Goal: Entertainment & Leisure: Browse casually

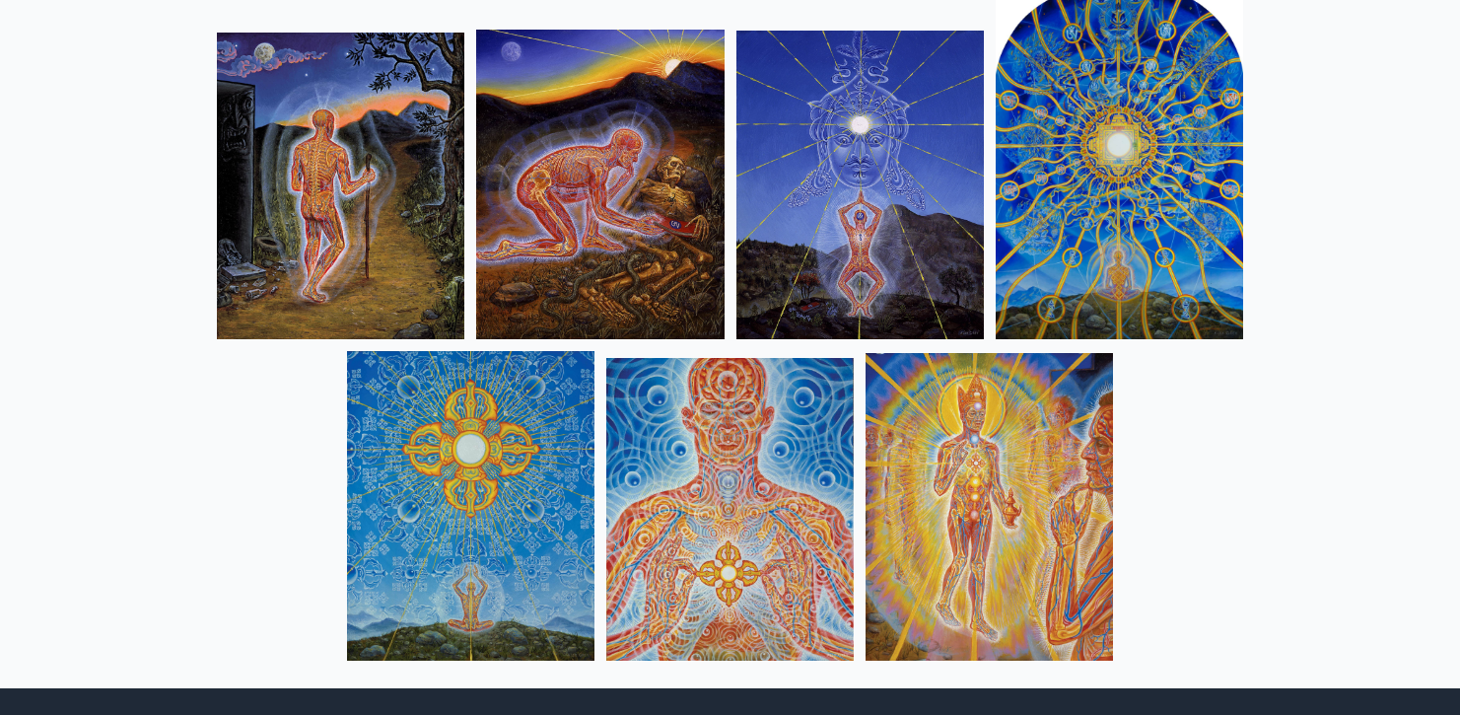
scroll to position [2061, 0]
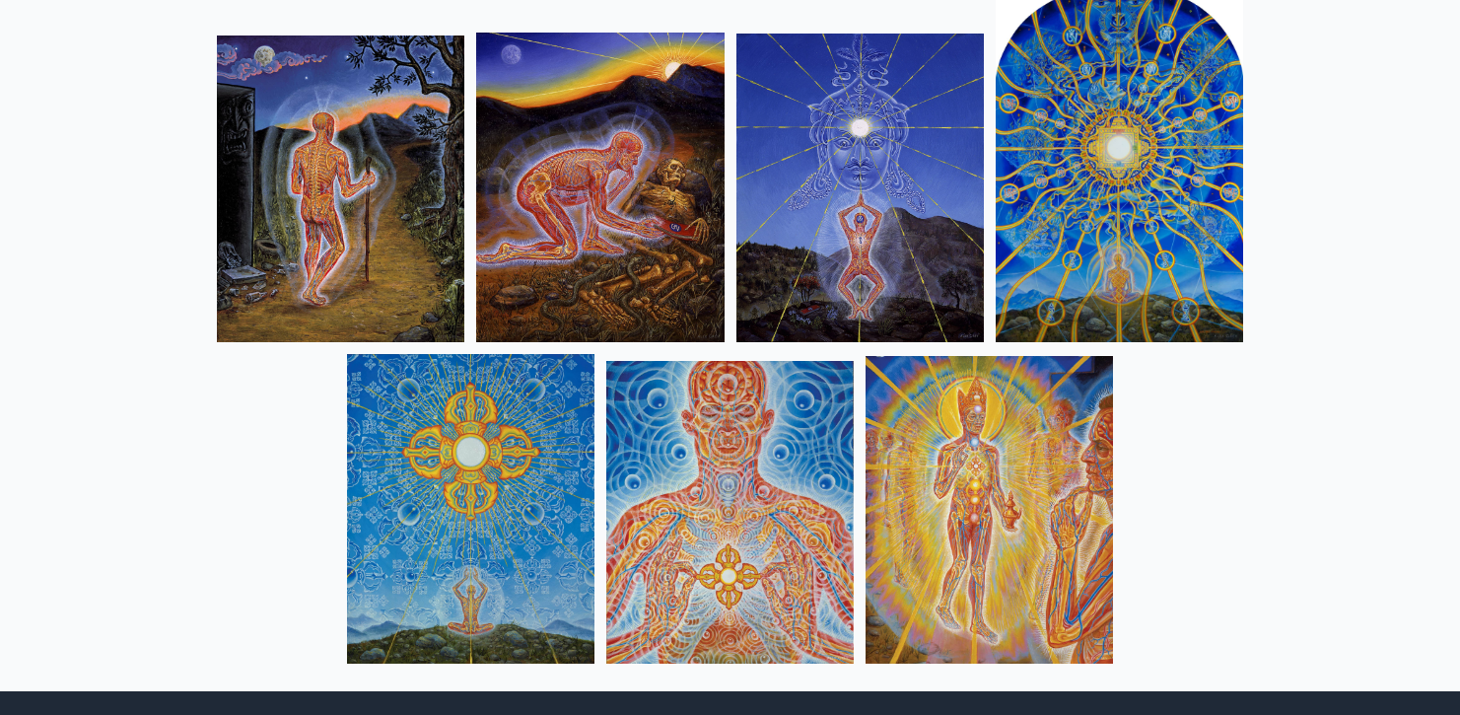
click at [385, 229] on img at bounding box center [340, 188] width 247 height 306
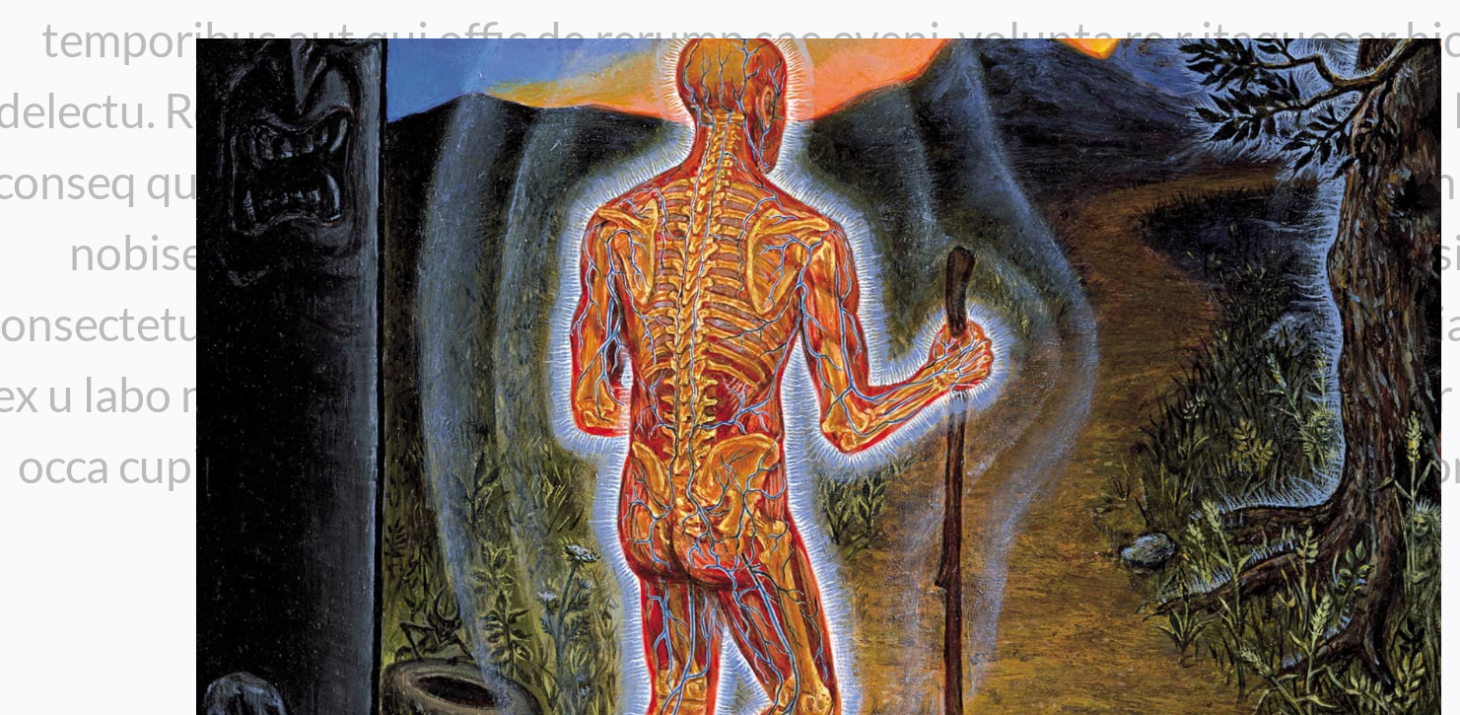
scroll to position [1613, 0]
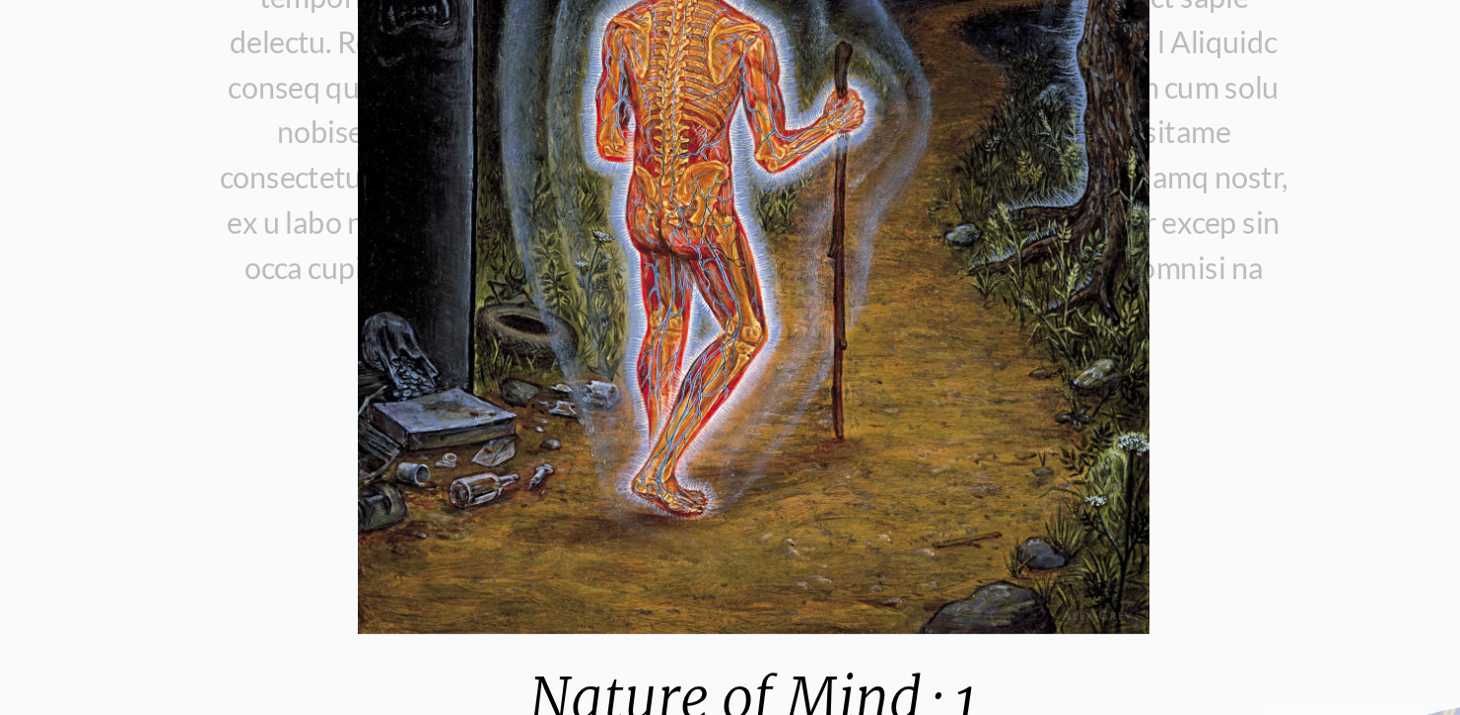
click at [116, 226] on div "Nature of Mind · 1 A wanderer from the [GEOGRAPHIC_DATA] go upon an unclear pat…" at bounding box center [730, 357] width 1460 height 715
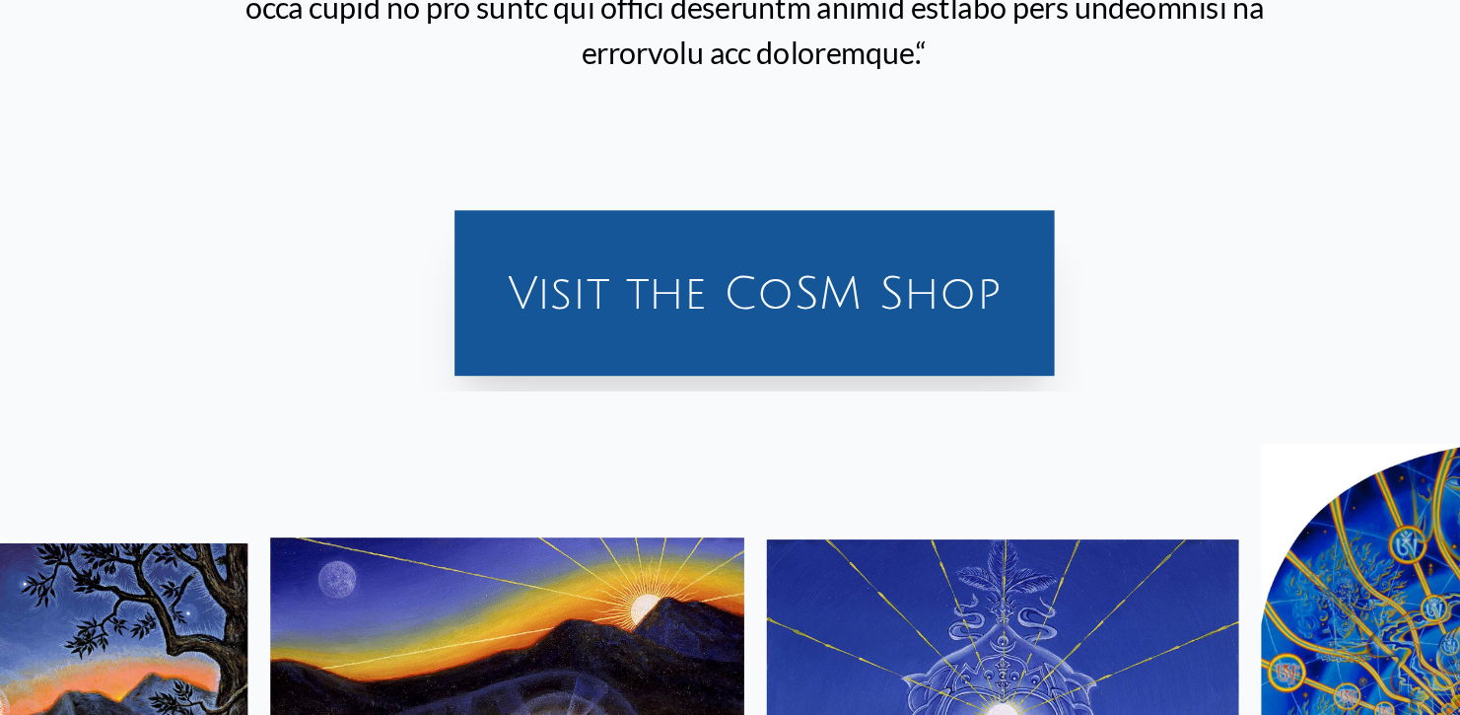
scroll to position [1840, 0]
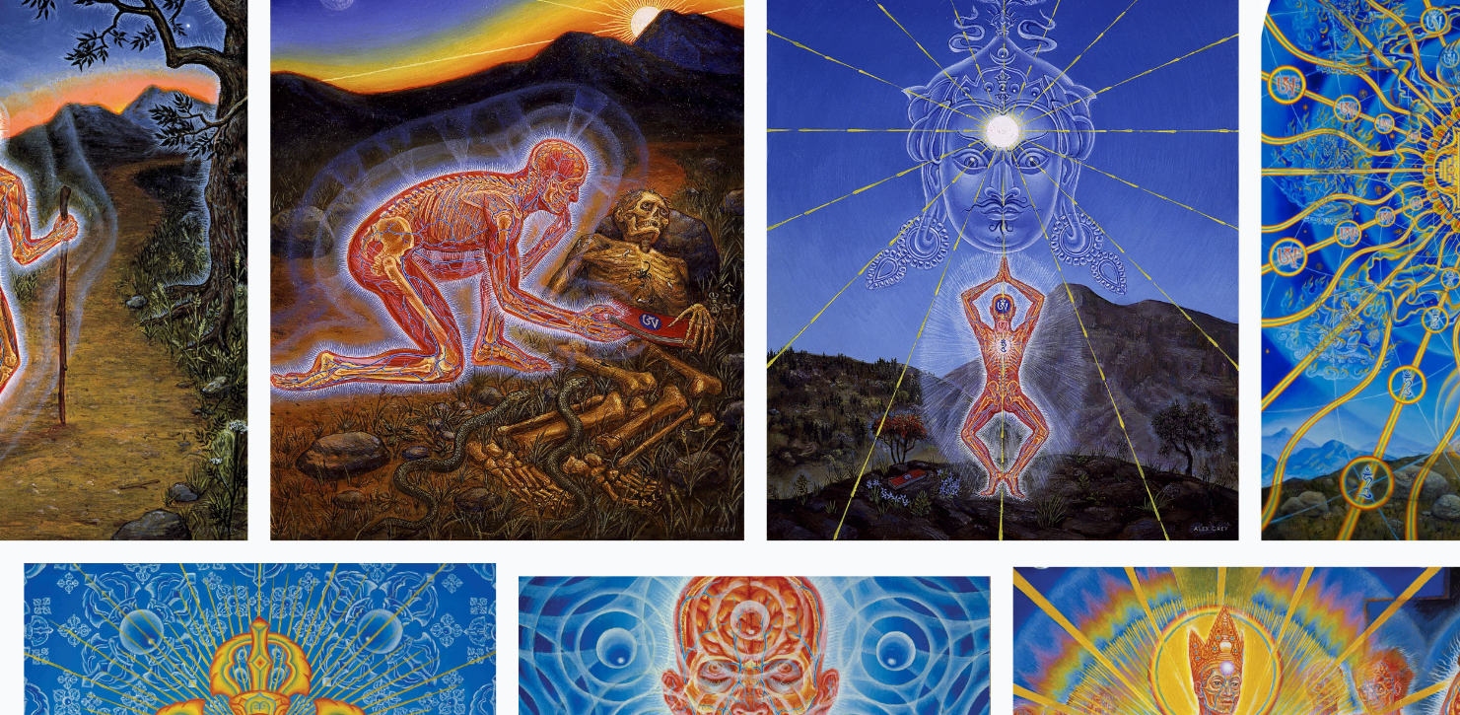
click at [476, 253] on img at bounding box center [599, 408] width 247 height 310
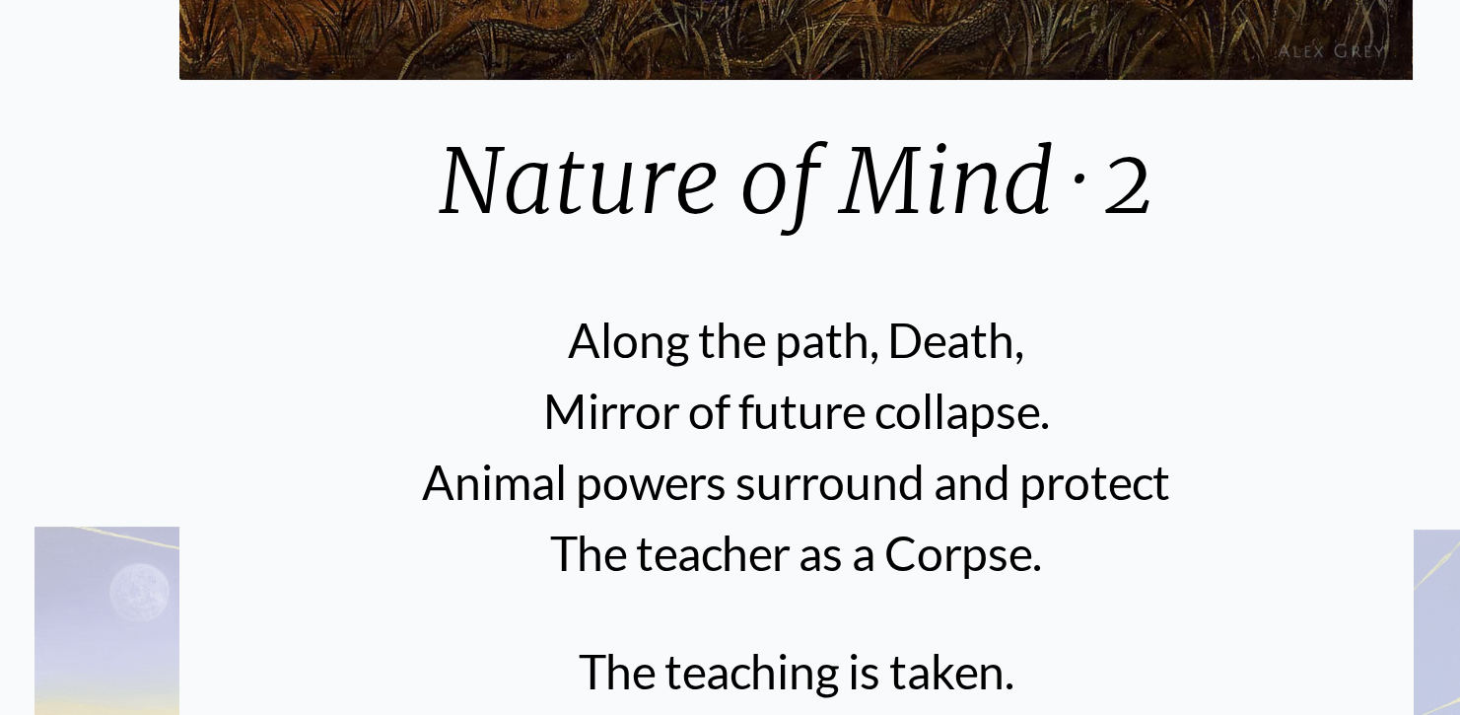
scroll to position [133, 0]
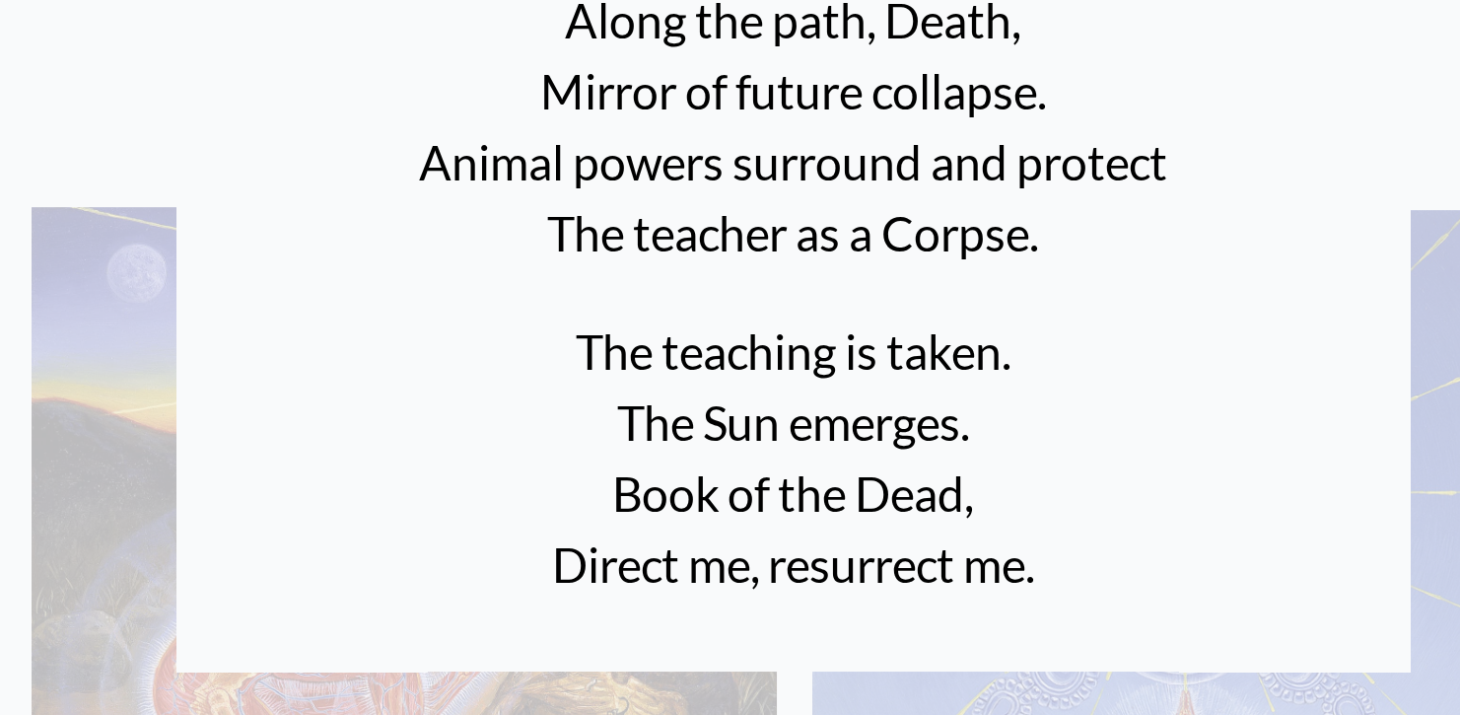
click at [39, 46] on div "Nature of Mind · 2 Along the path, Death, Mirror of future collapse. Animal pow…" at bounding box center [730, 357] width 1460 height 715
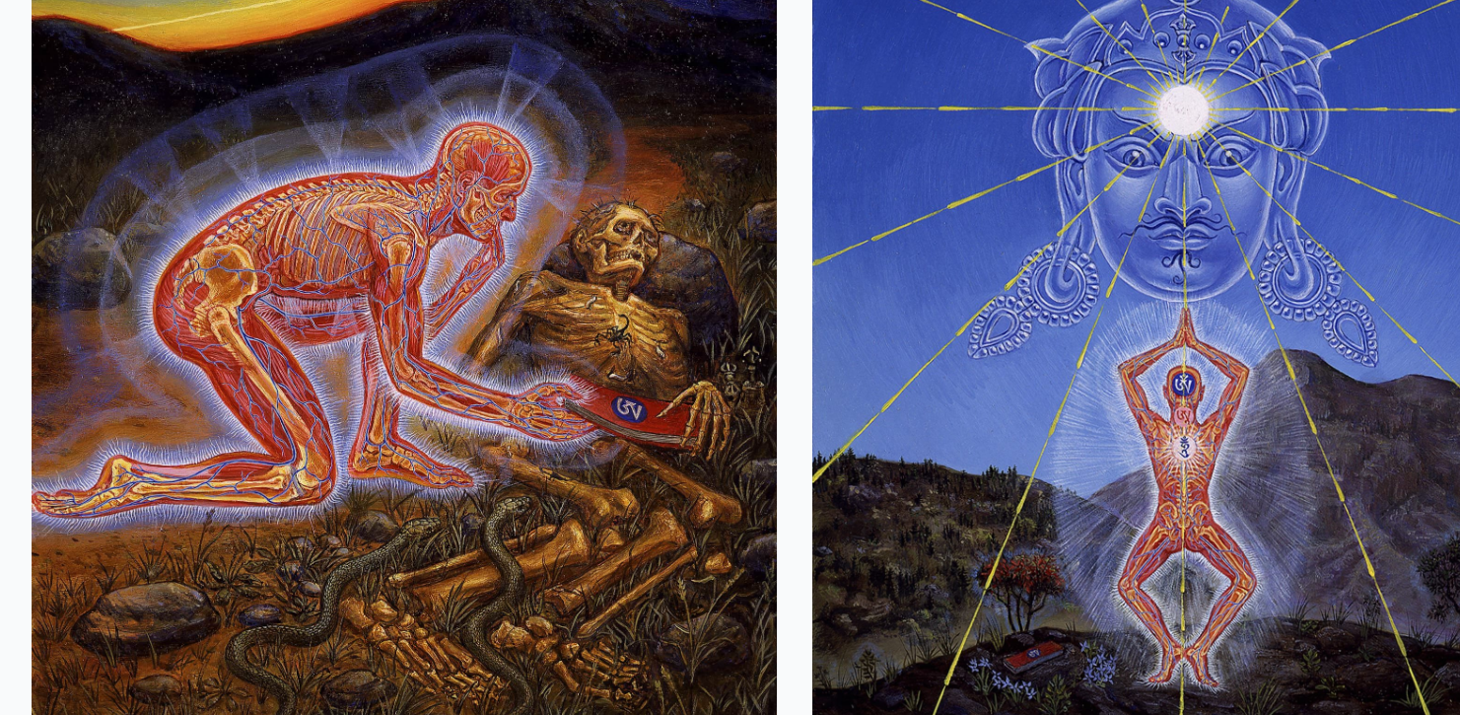
scroll to position [1698, 0]
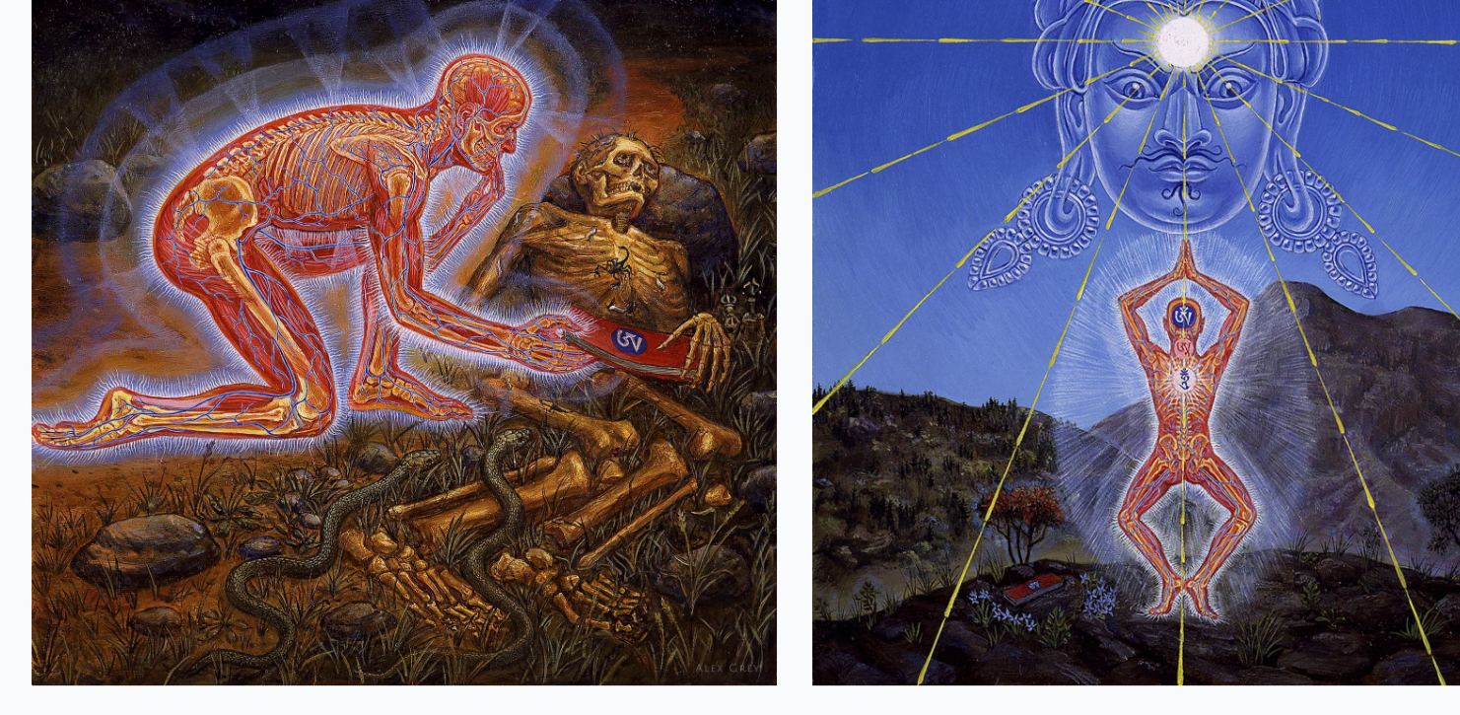
click at [736, 396] on img at bounding box center [859, 550] width 247 height 309
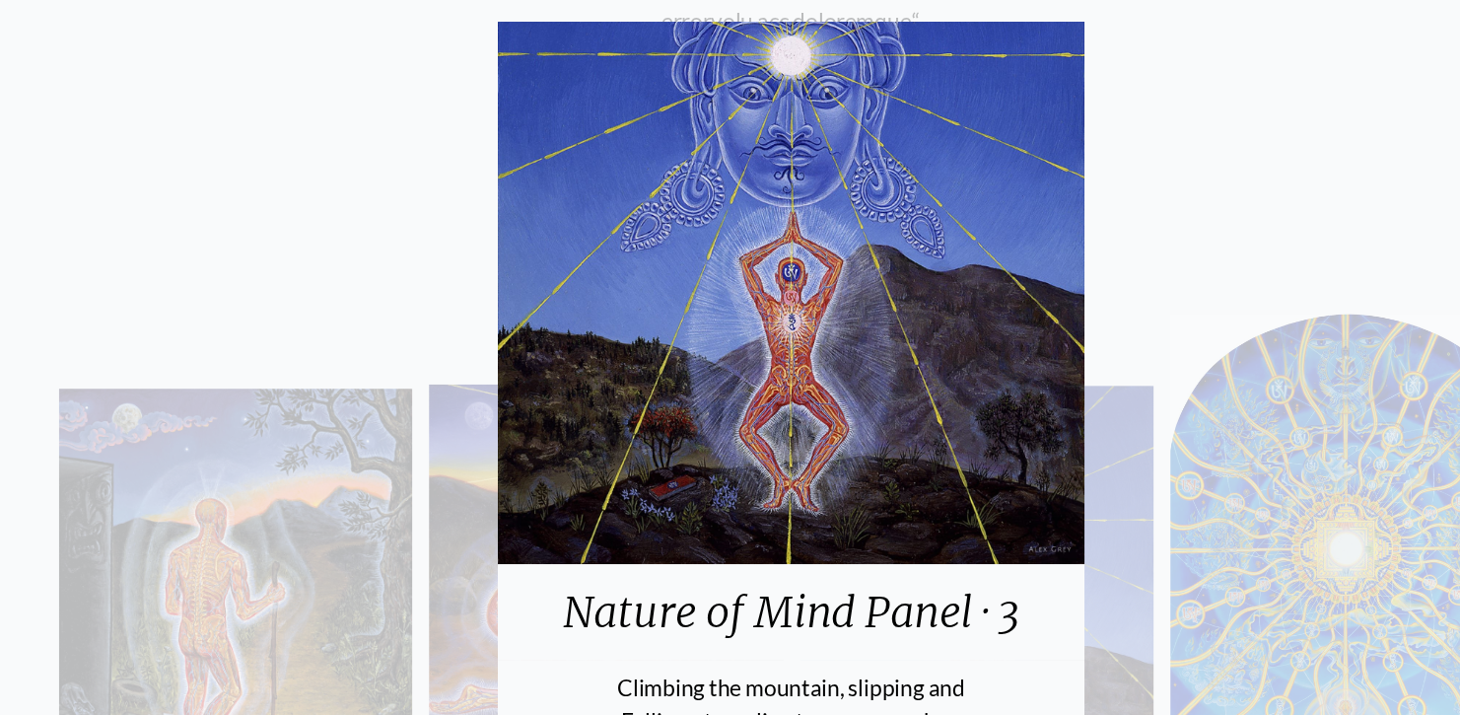
scroll to position [133, 0]
click at [298, 179] on div "Nature of Mind Panel · 3 Climbing the mountain, slipping and Falling, strugglin…" at bounding box center [730, 357] width 1460 height 715
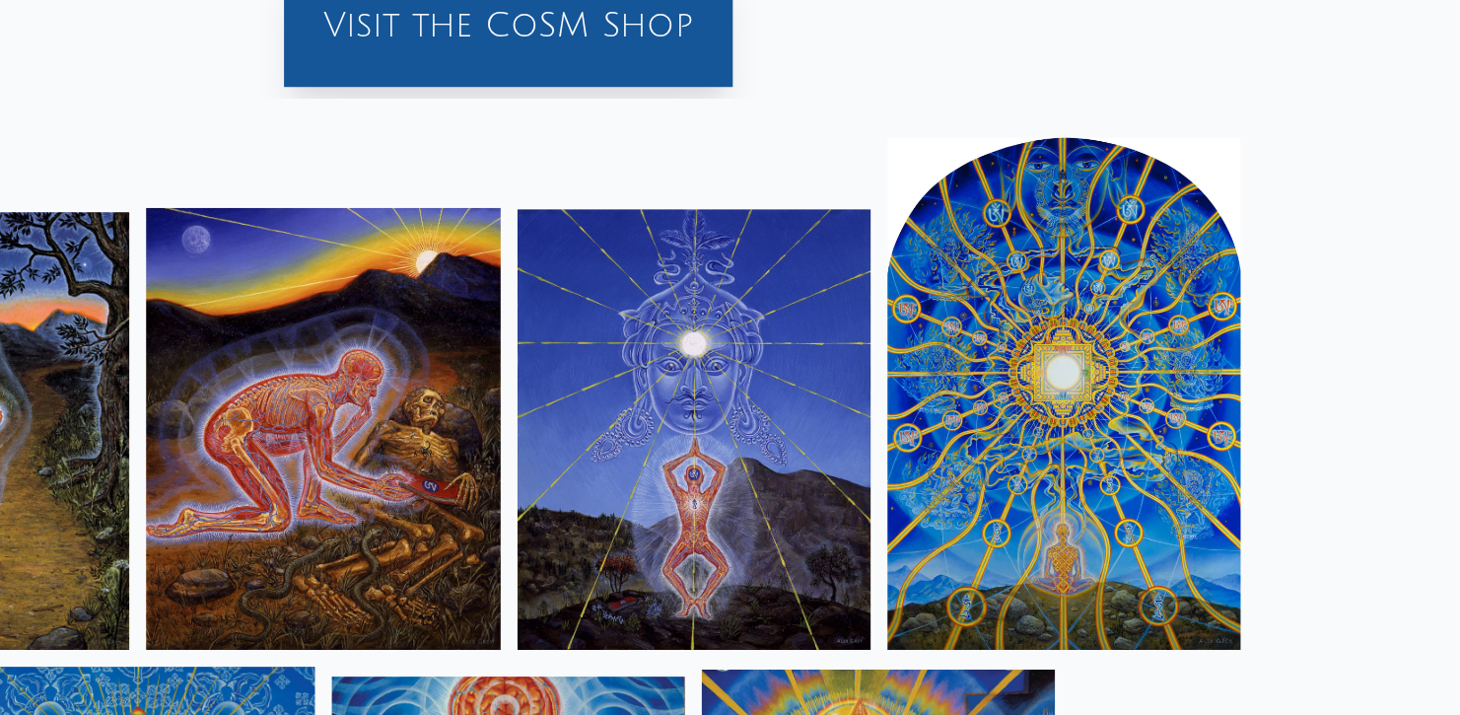
click at [996, 364] on img at bounding box center [1119, 399] width 247 height 359
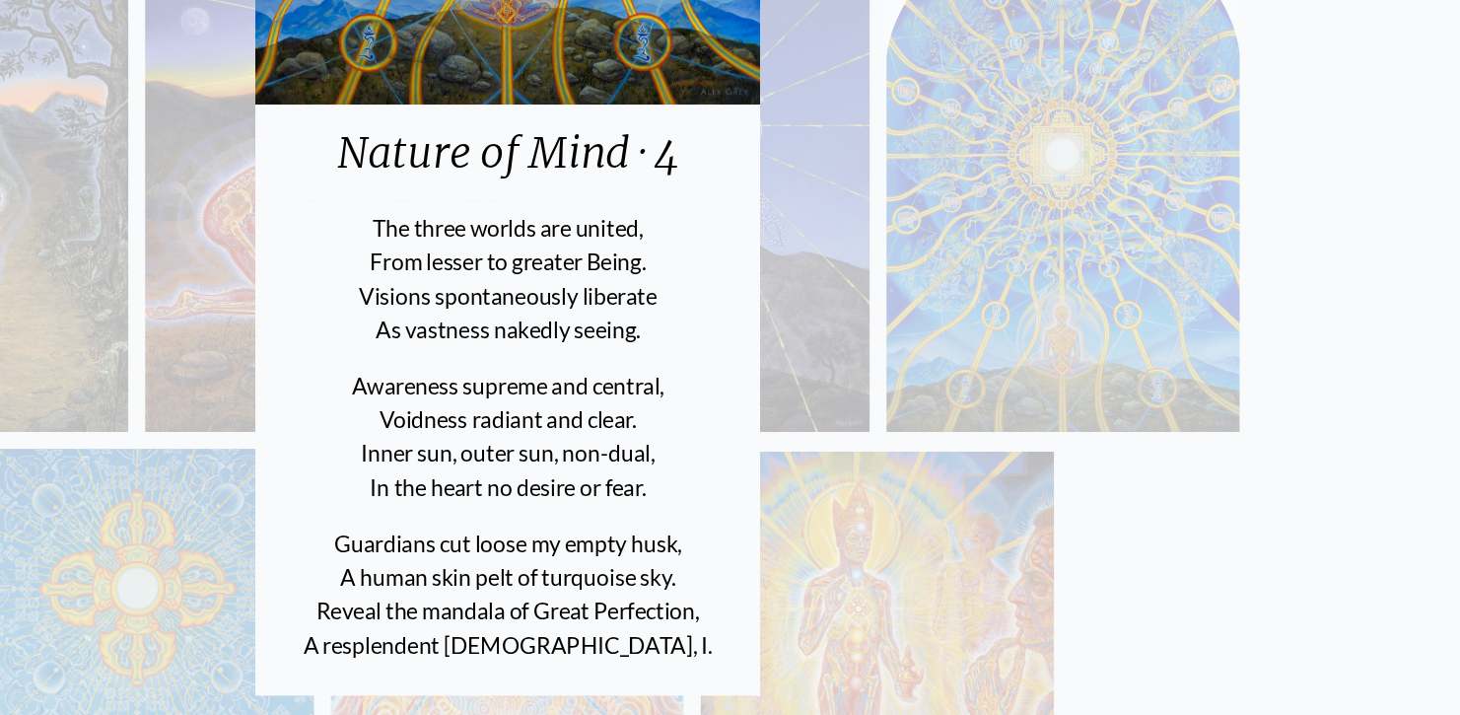
scroll to position [243, 0]
click at [805, 335] on div "Nature of Mind · 4 The three worlds are united, From lesser to greater Being. V…" at bounding box center [730, 357] width 1460 height 715
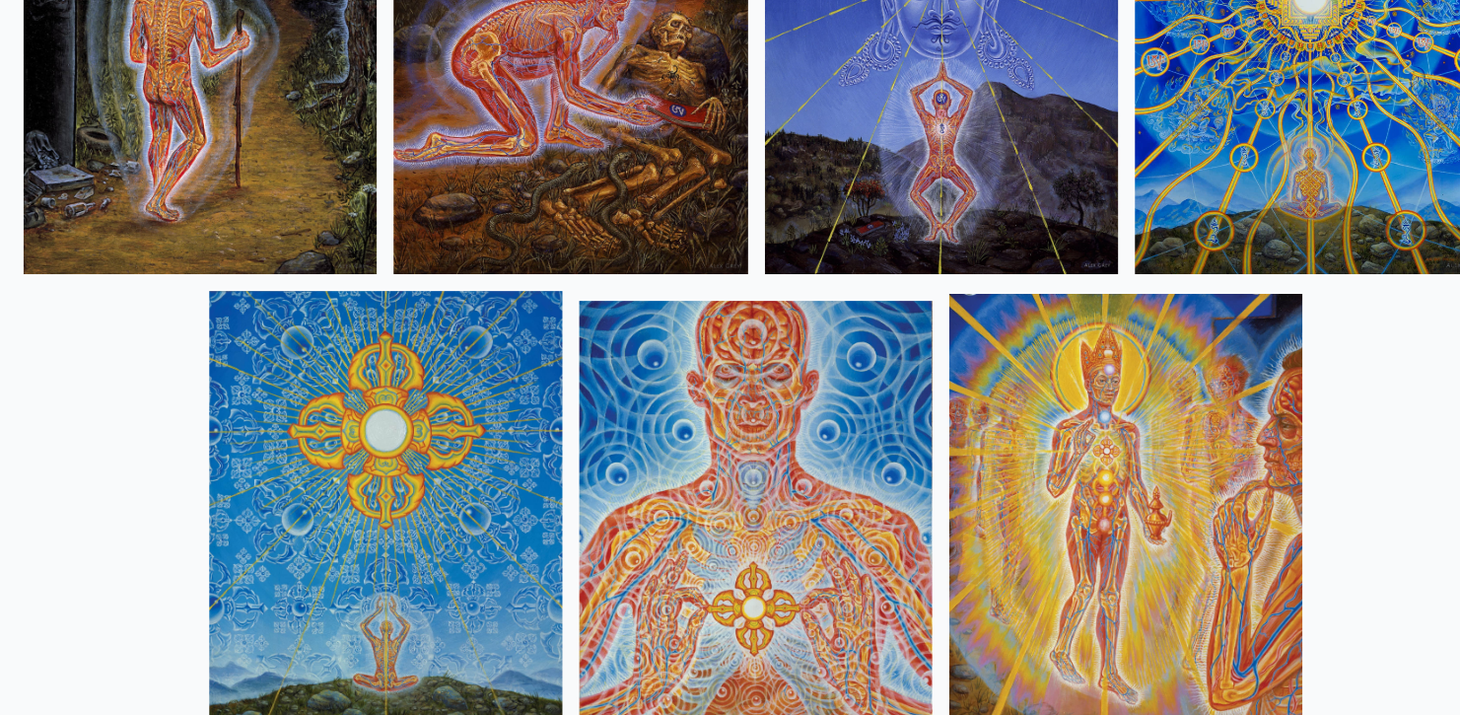
scroll to position [2069, 0]
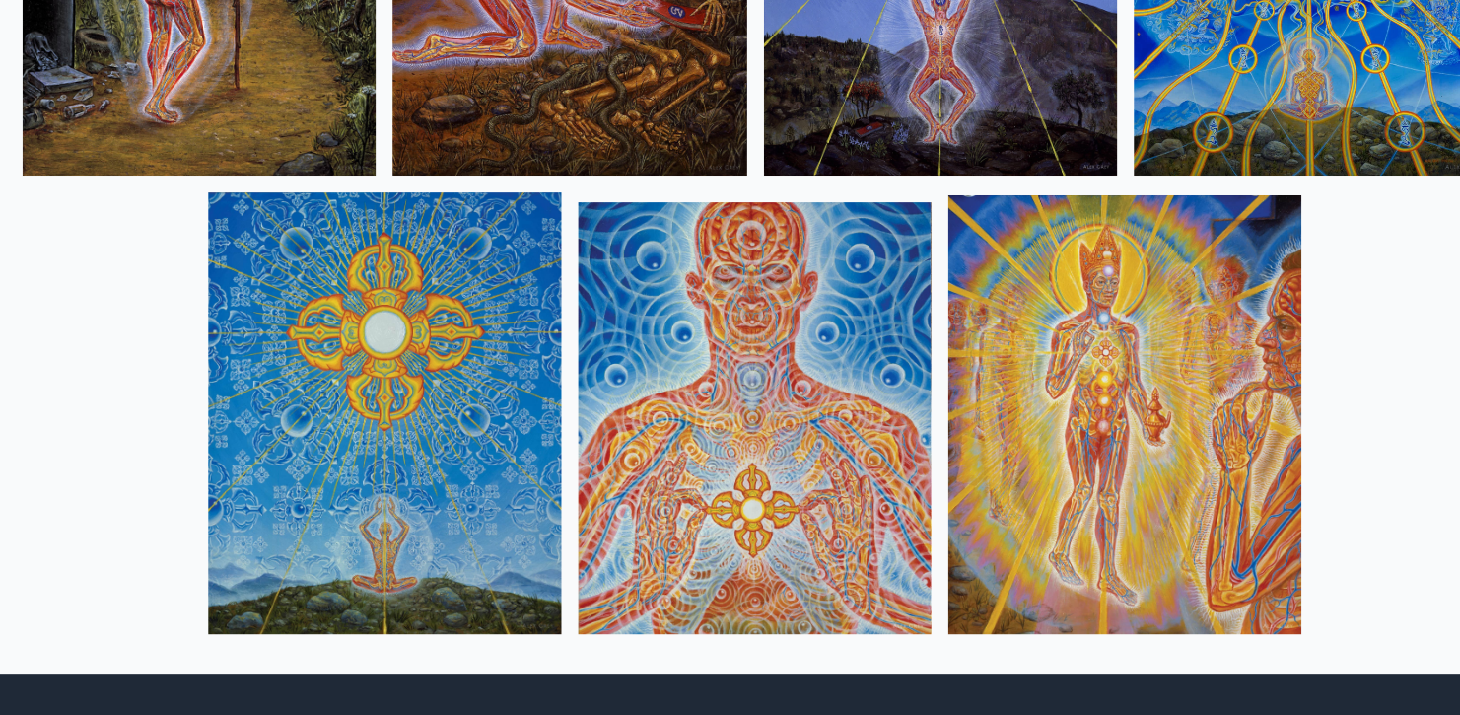
click at [347, 346] on img at bounding box center [470, 501] width 247 height 310
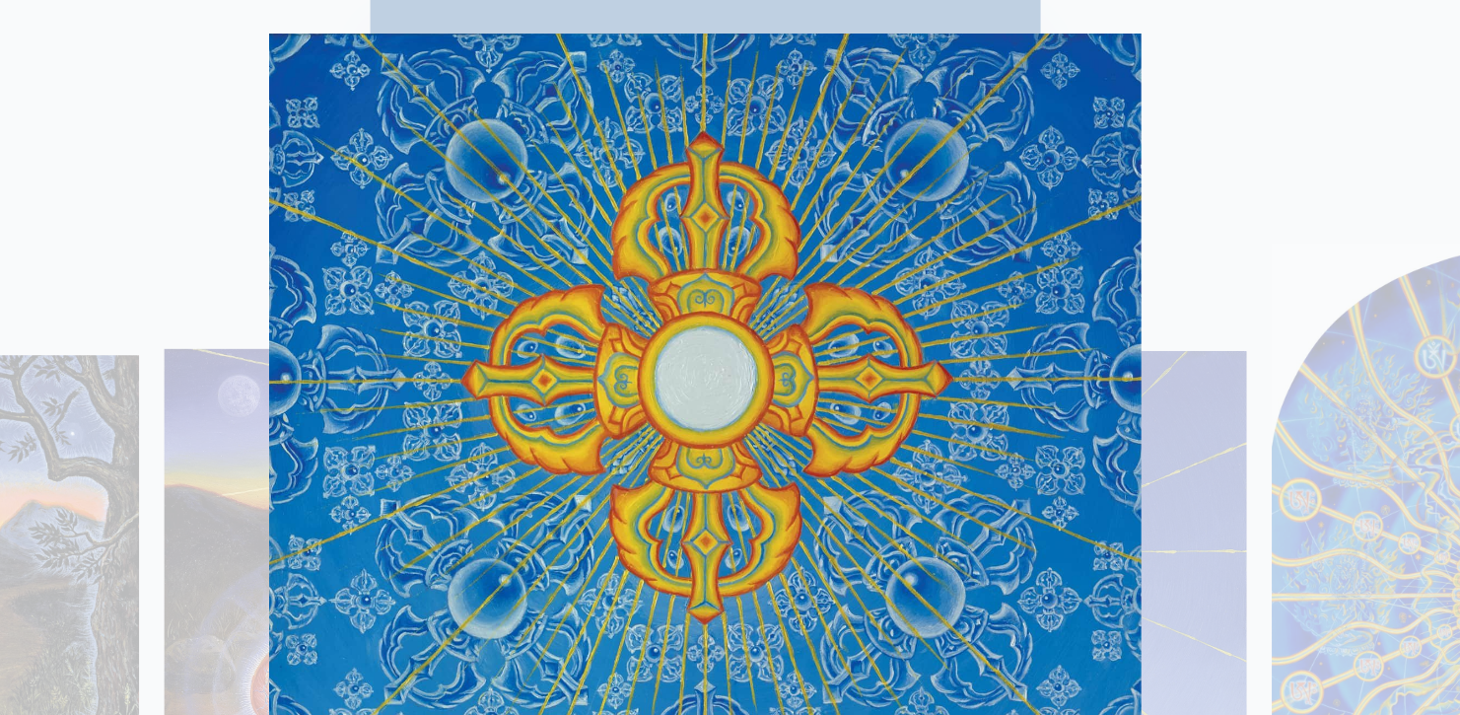
scroll to position [1913, 0]
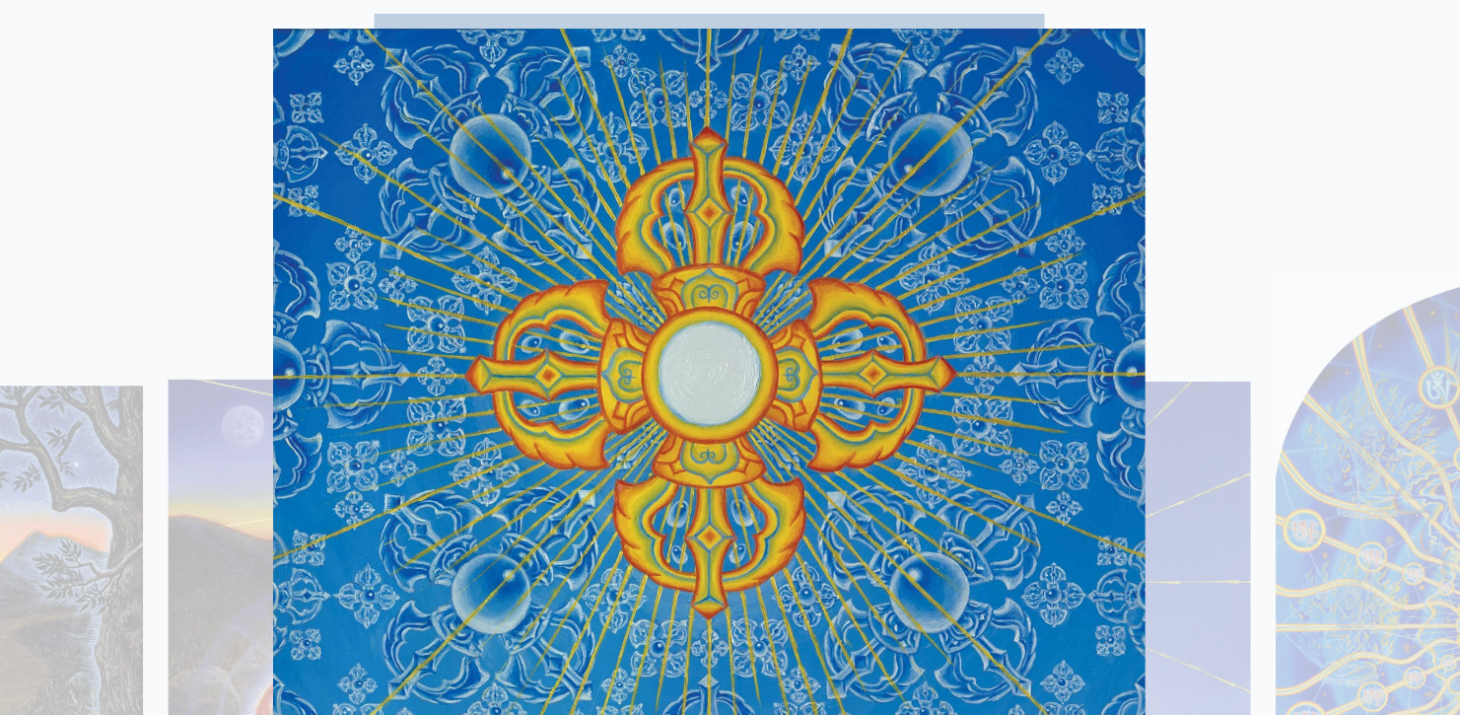
click at [63, 59] on div "Nature of Mind · 5 The essential Vajra teaching, Condensed in a rainbow sun, Tr…" at bounding box center [730, 357] width 1460 height 715
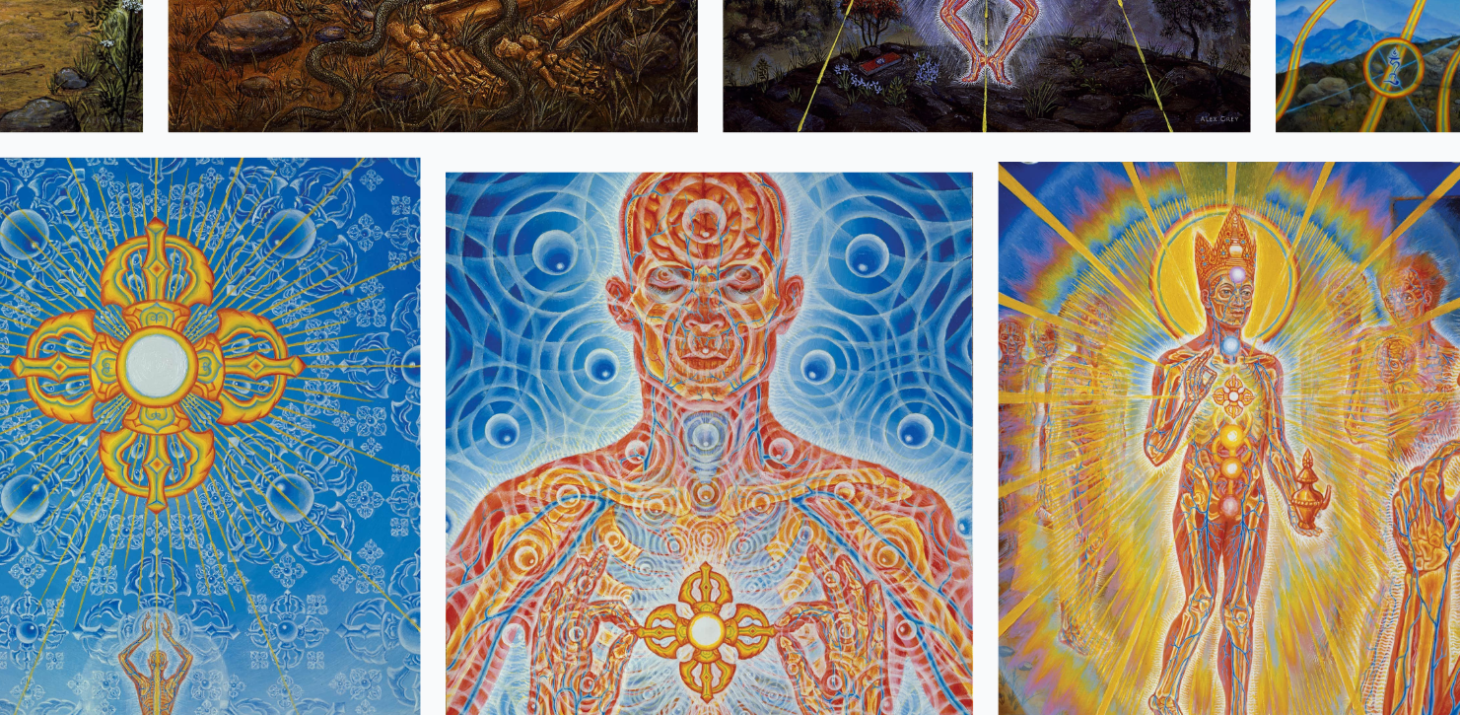
scroll to position [2105, 0]
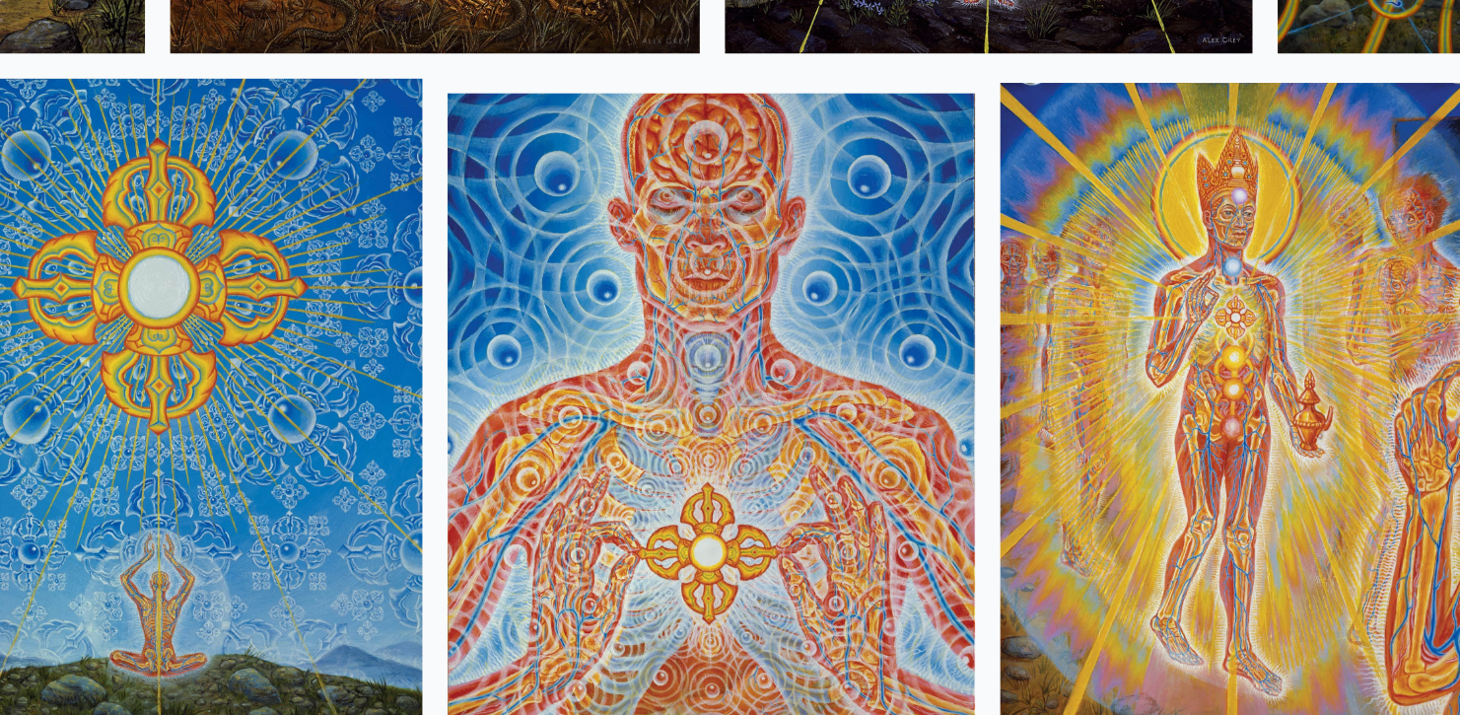
click at [606, 317] on img at bounding box center [729, 468] width 247 height 303
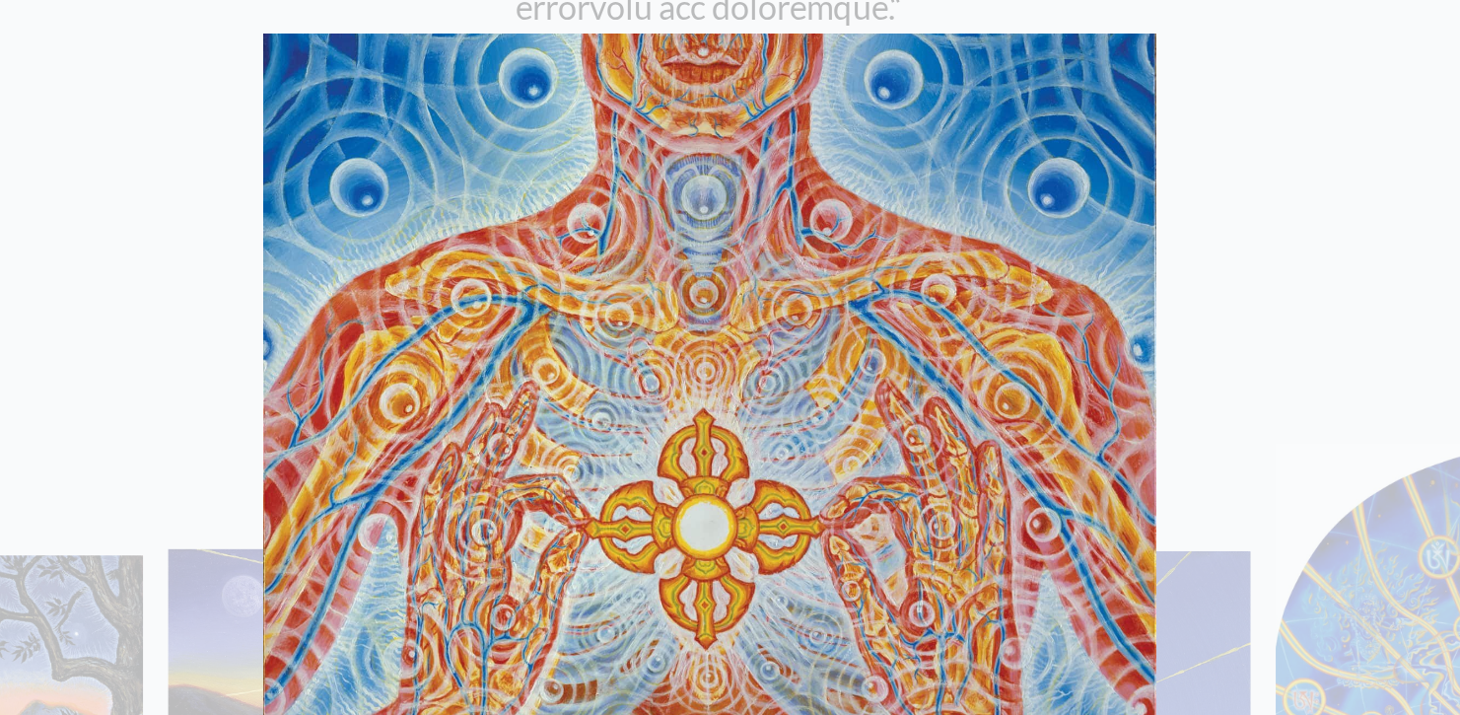
scroll to position [1830, 0]
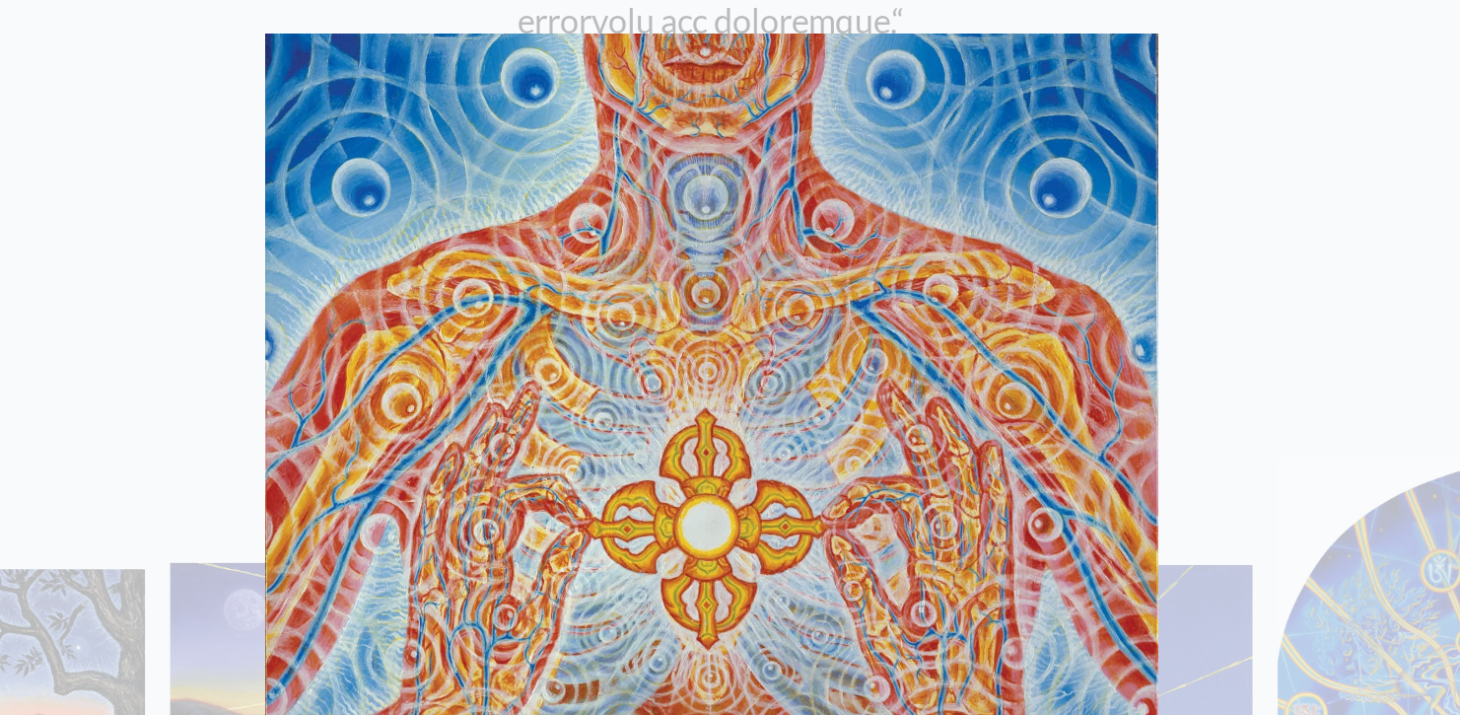
click at [60, 147] on div "Nature of Mind · 6 Diamond scepter Vajra, Pure of stain or ill, Now has found i…" at bounding box center [730, 357] width 1460 height 715
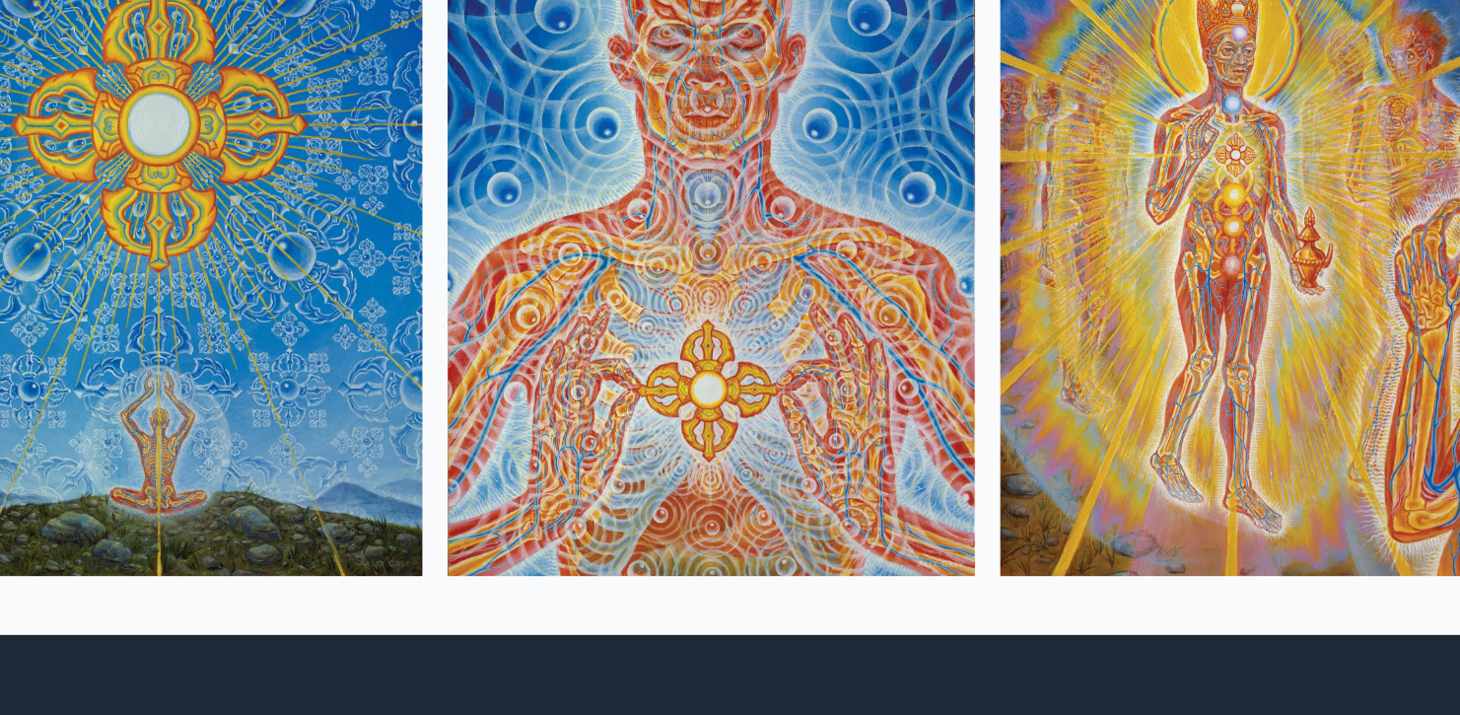
scroll to position [2076, 0]
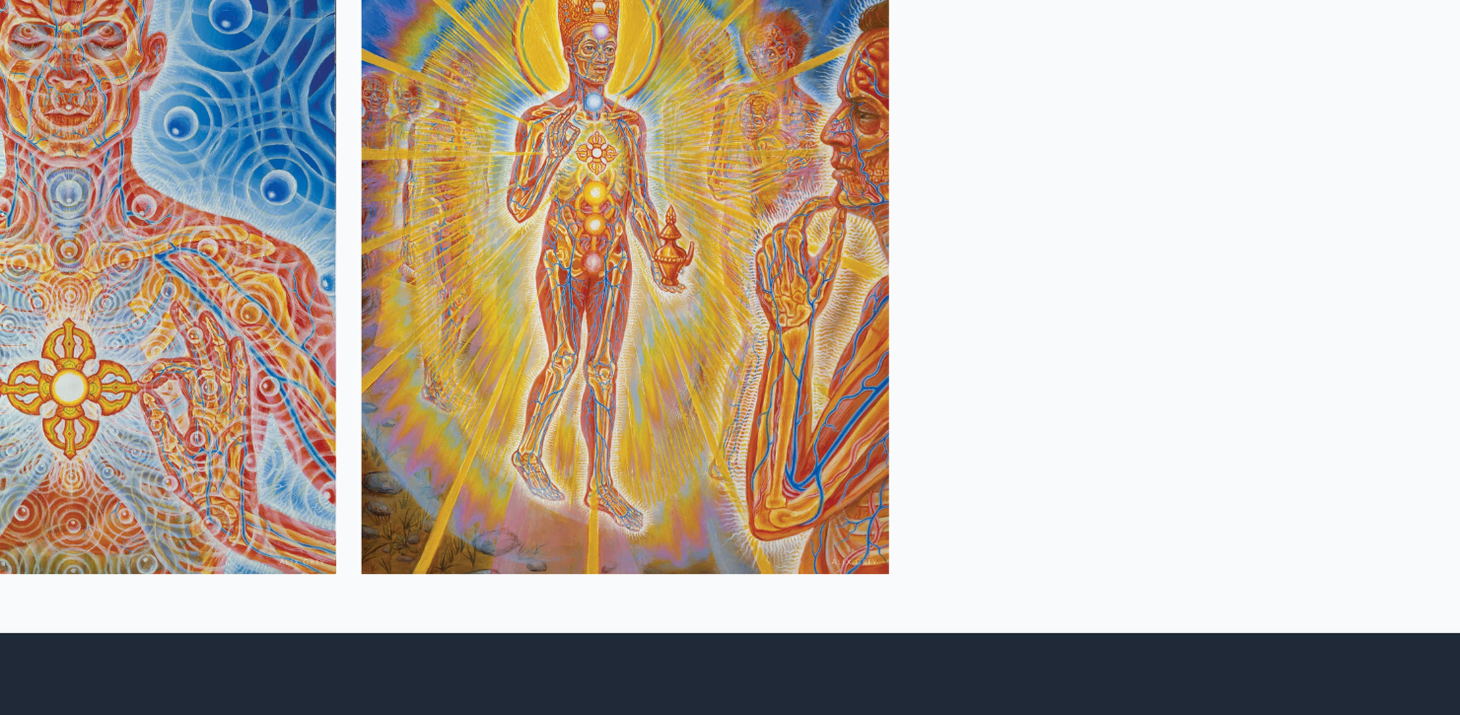
click at [866, 341] on img at bounding box center [989, 494] width 247 height 307
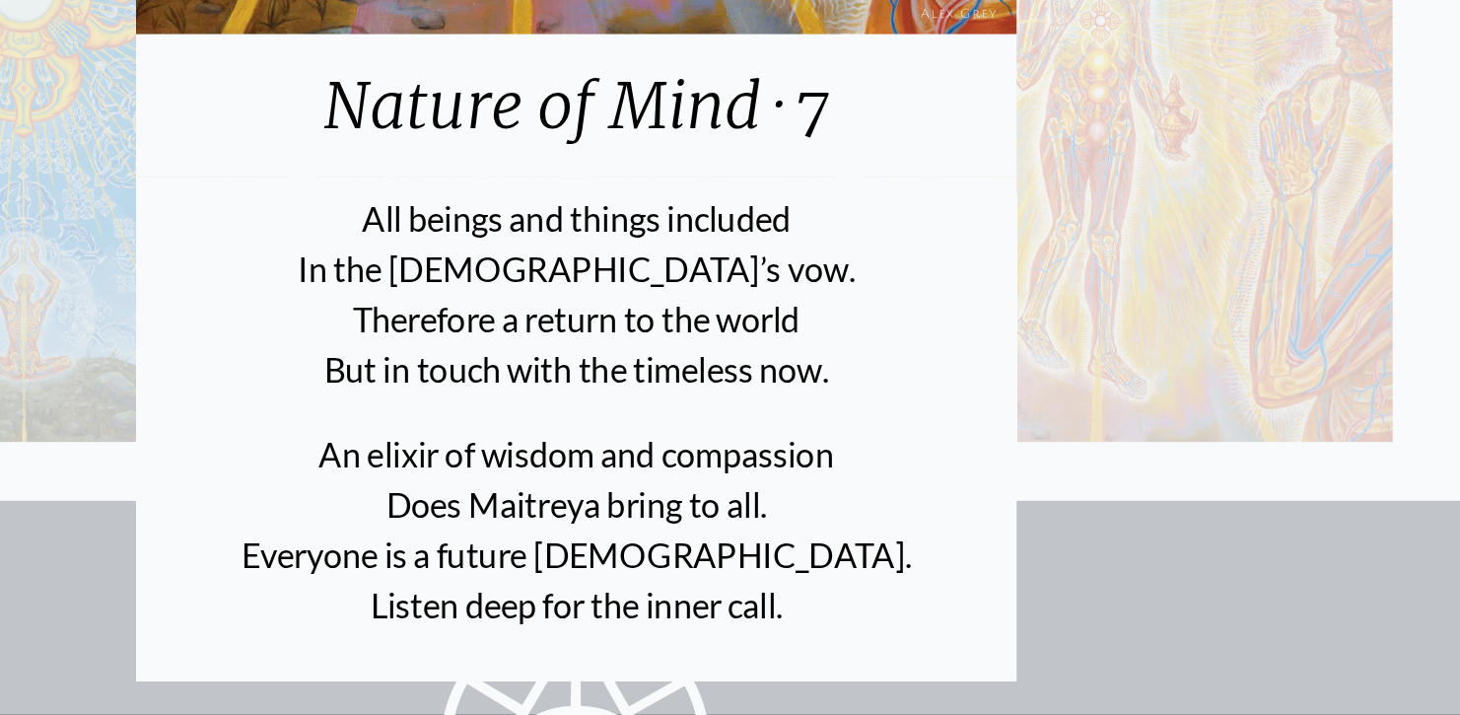
scroll to position [2148, 0]
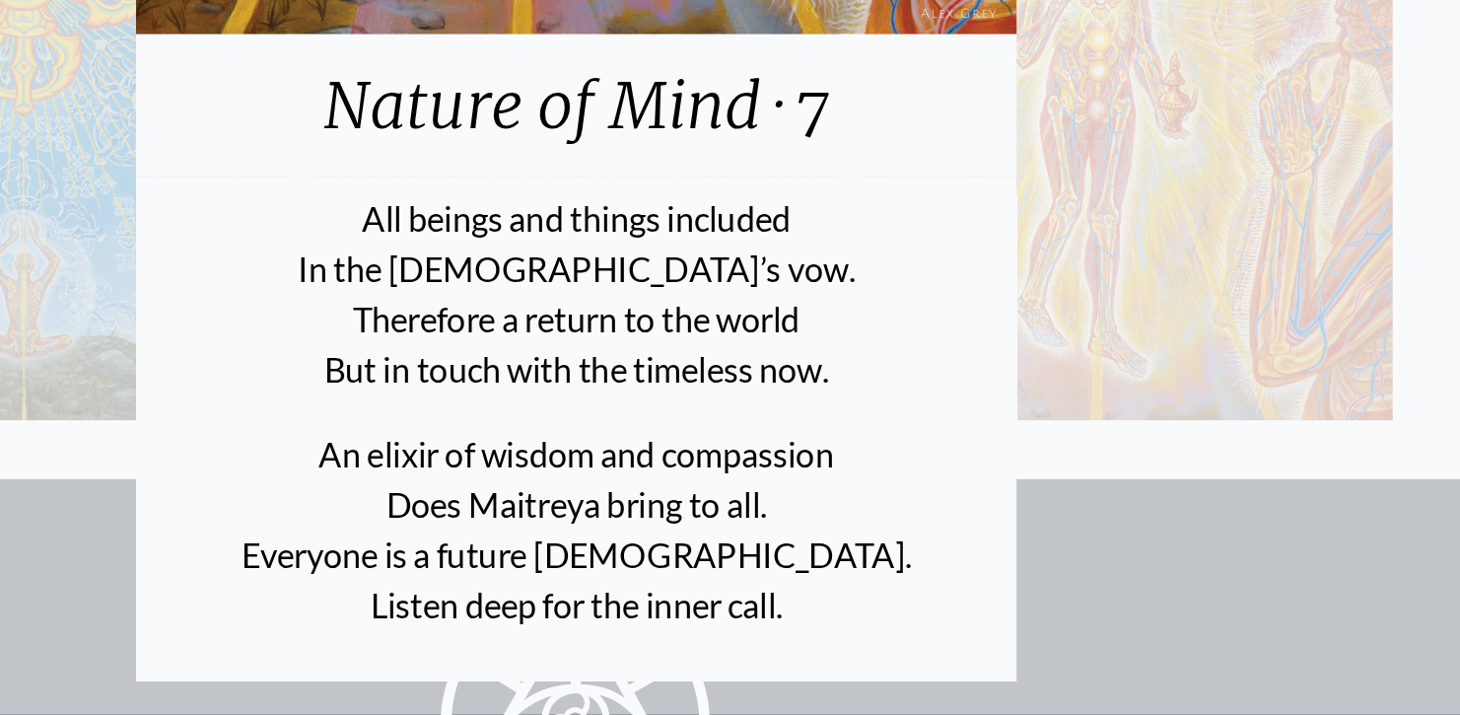
click at [523, 210] on div "Nature of Mind · 7 All beings and things included In the [DEMOGRAPHIC_DATA]’s v…" at bounding box center [730, 357] width 1460 height 715
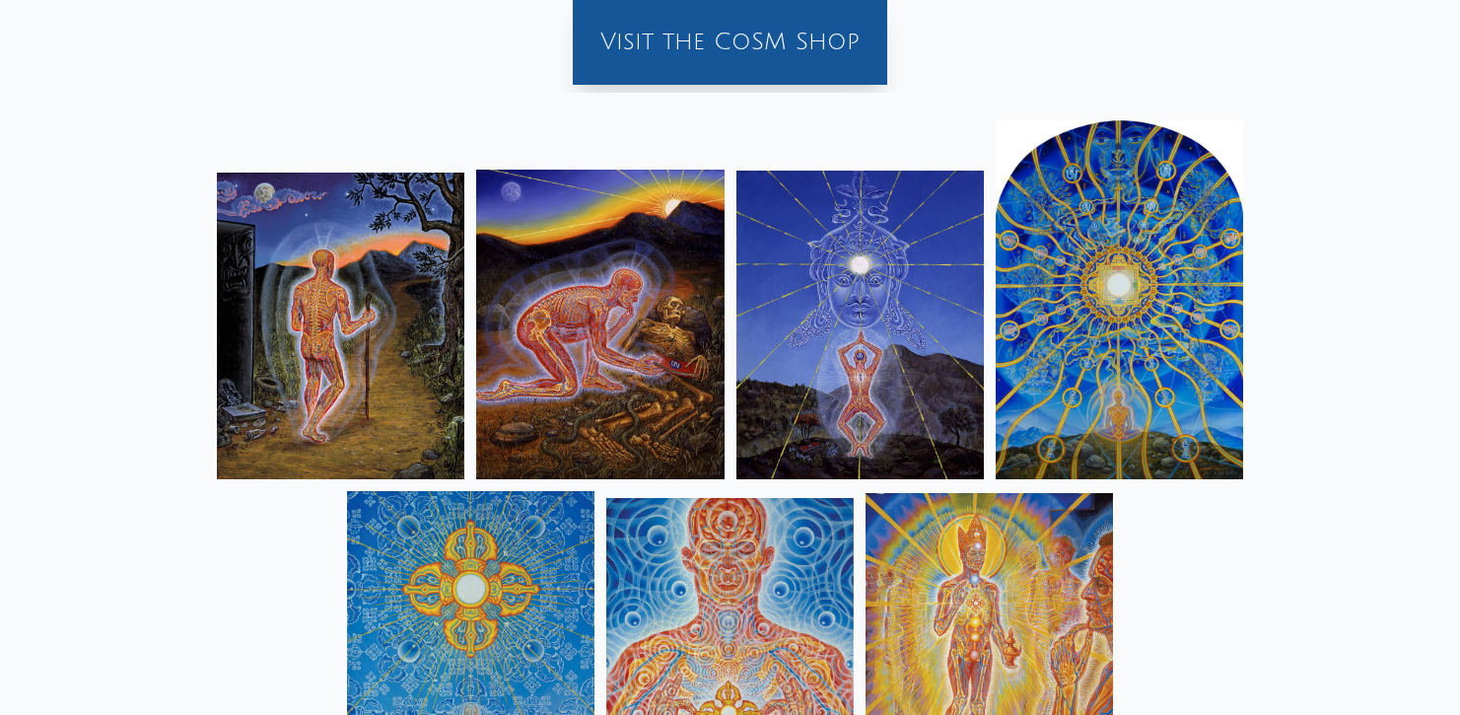
scroll to position [2126, 0]
